Goal: Entertainment & Leisure: Consume media (video, audio)

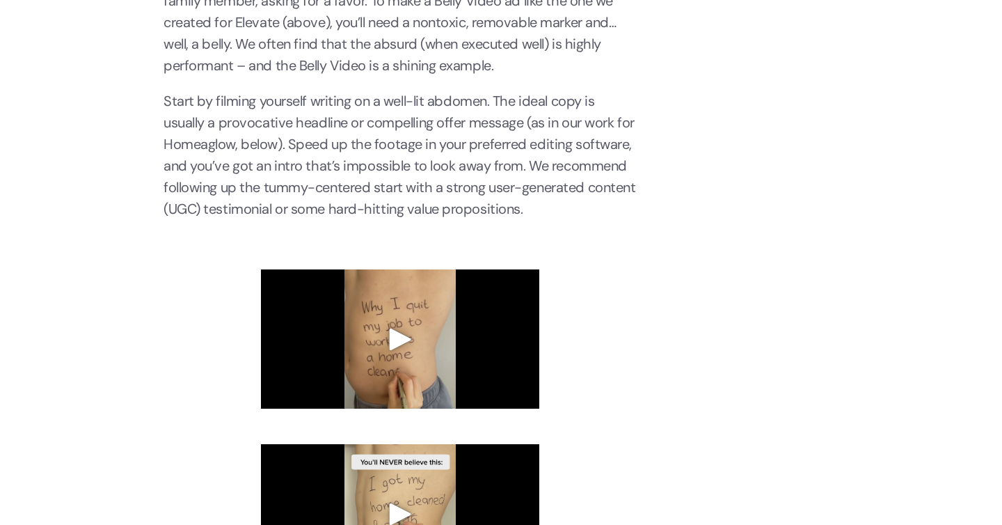
scroll to position [3423, 0]
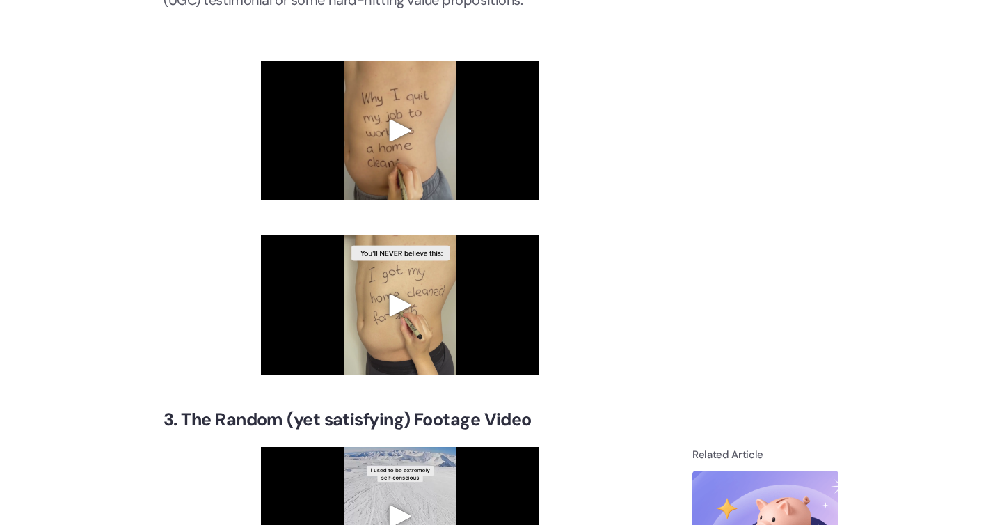
click at [386, 447] on video at bounding box center [400, 516] width 278 height 139
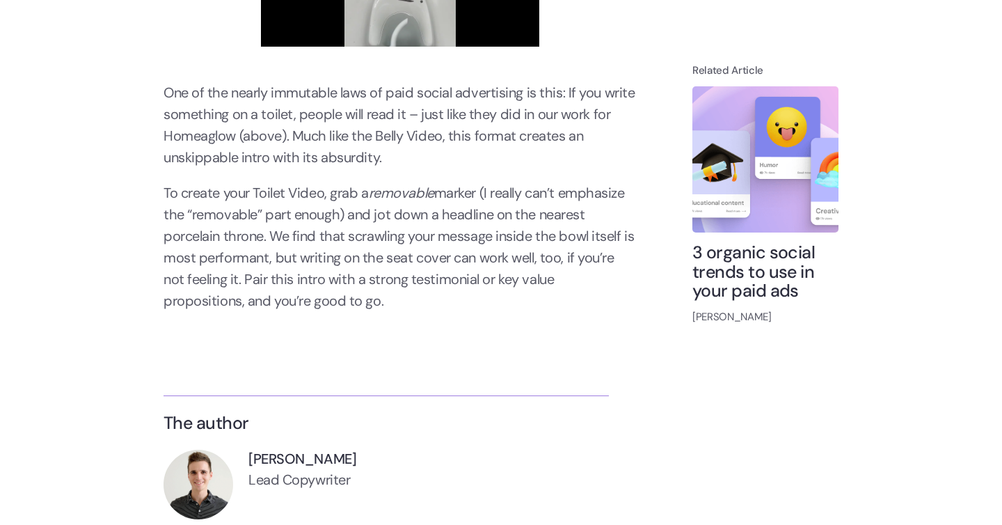
scroll to position [5883, 0]
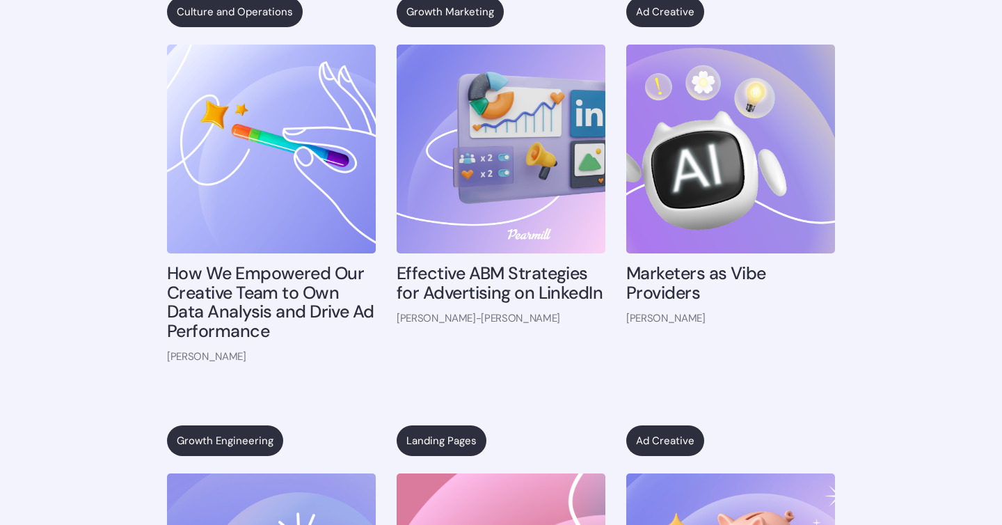
scroll to position [6332, 0]
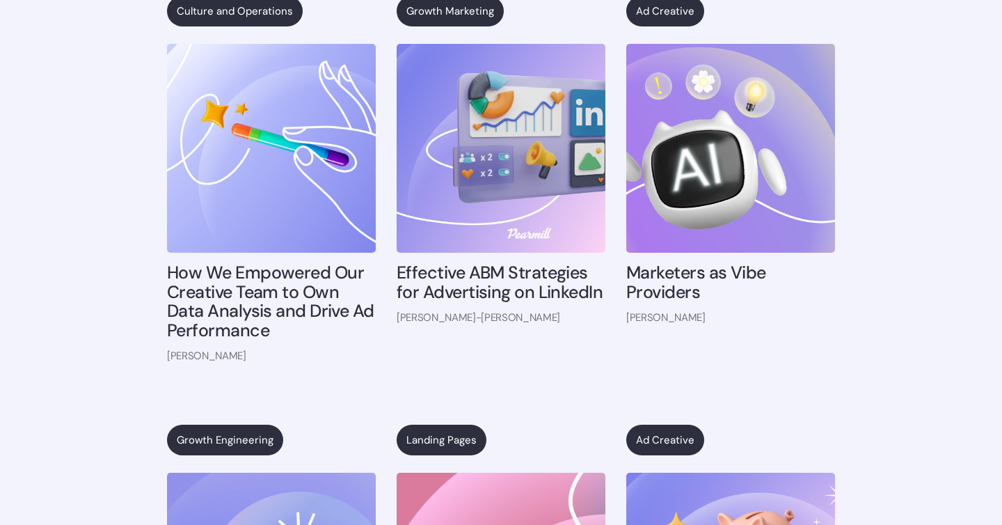
type input "1"
click at [0, 0] on input "seek" at bounding box center [0, 0] width 0 height 0
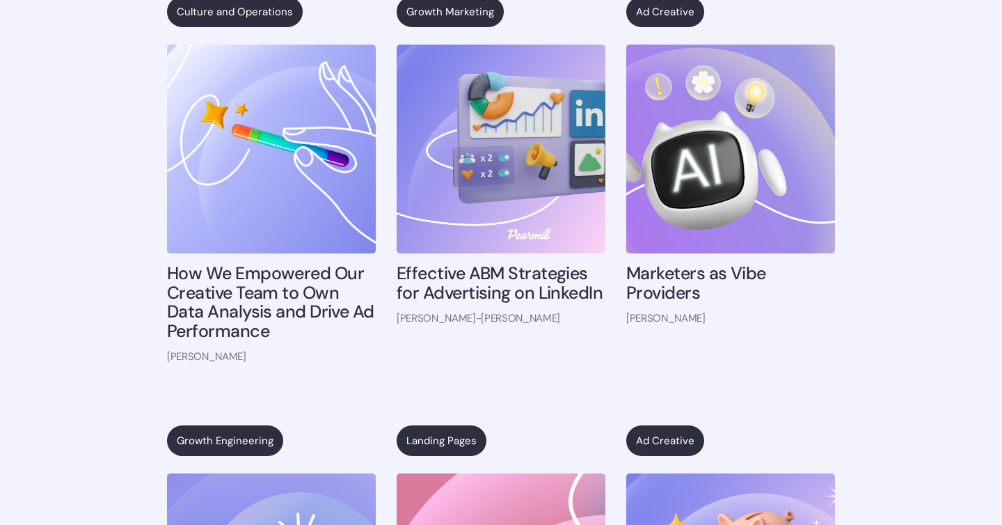
scroll to position [6283, 0]
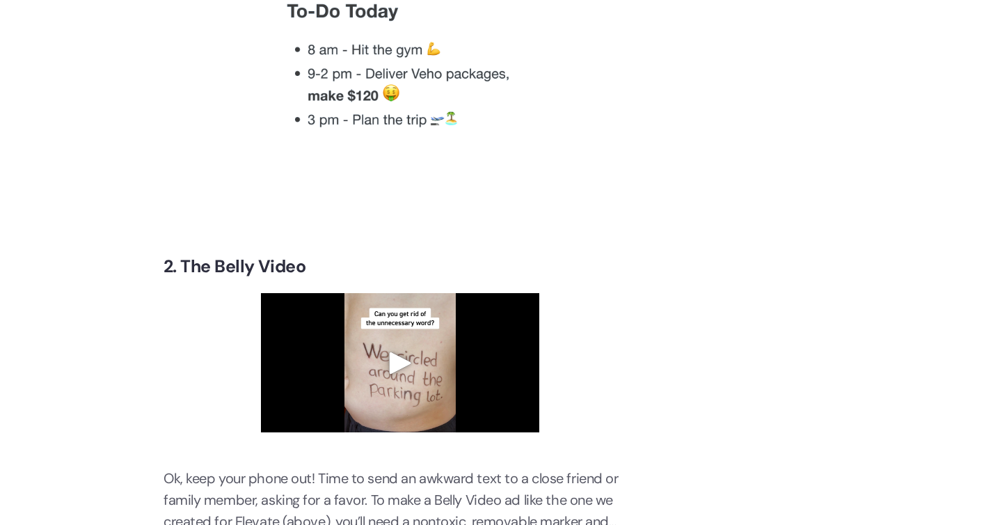
scroll to position [2714, 0]
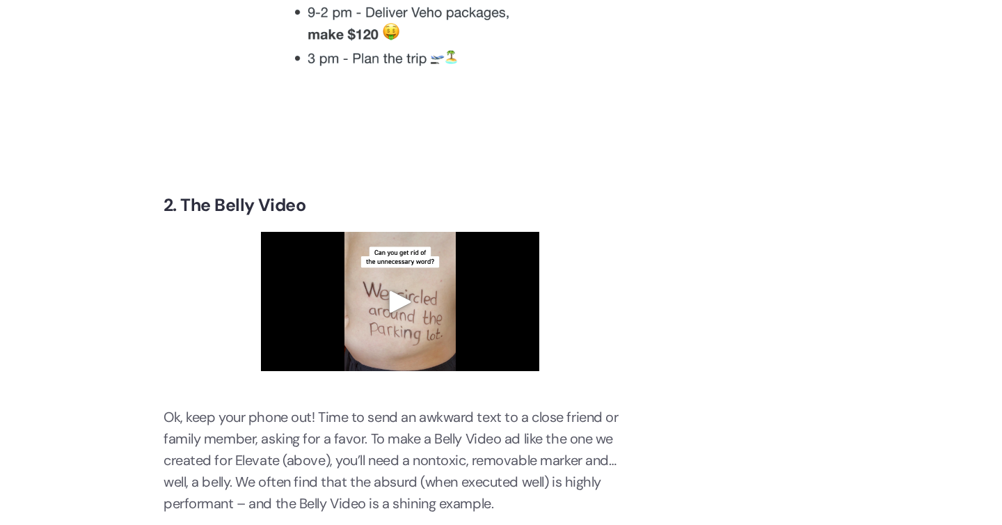
scroll to position [2787, 0]
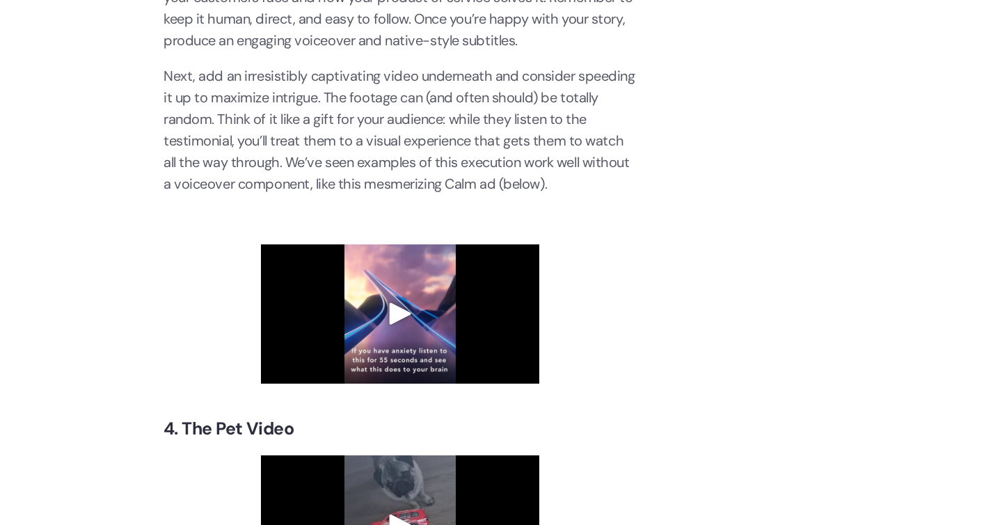
scroll to position [4021, 0]
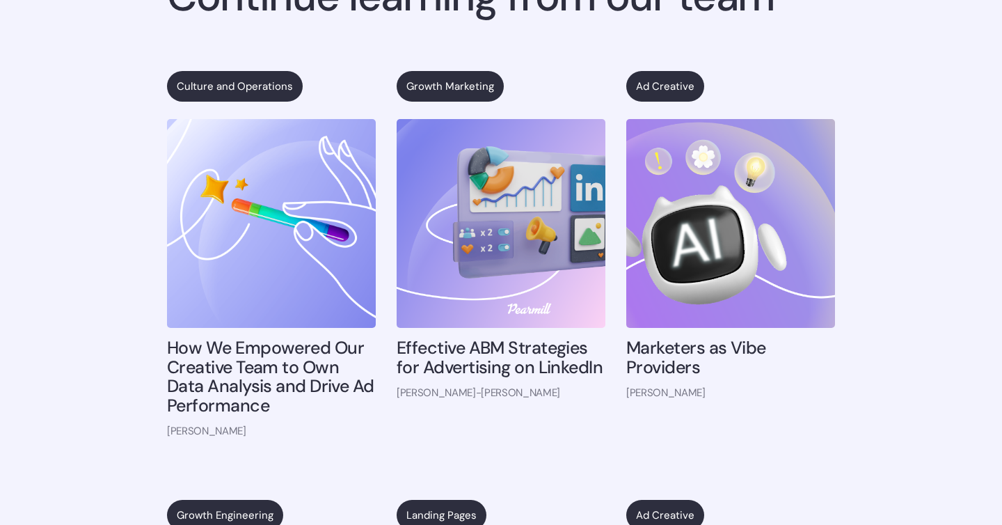
scroll to position [6387, 0]
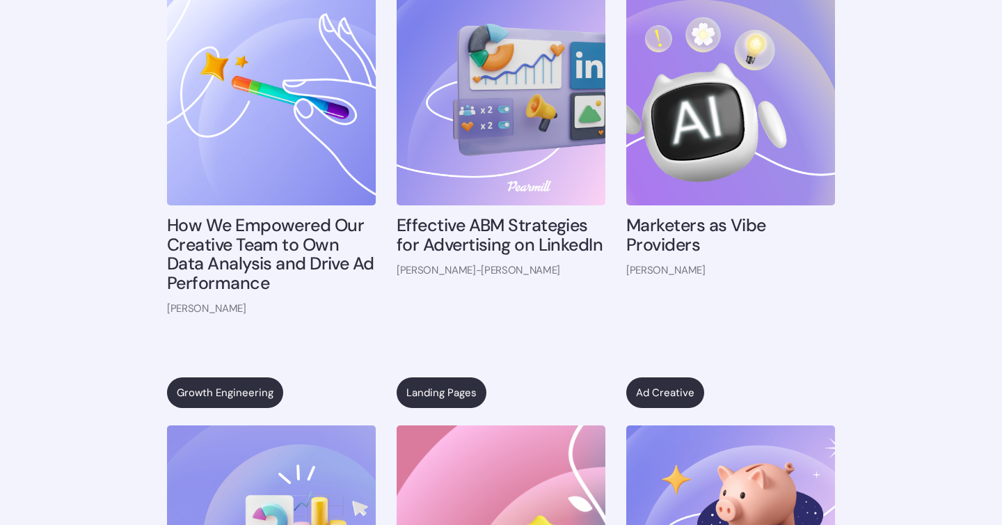
scroll to position [6383, 0]
